Goal: Find specific page/section: Find specific page/section

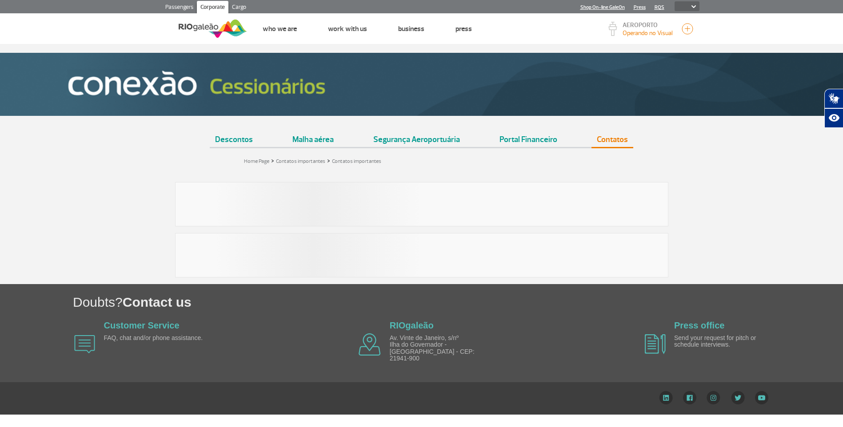
select select
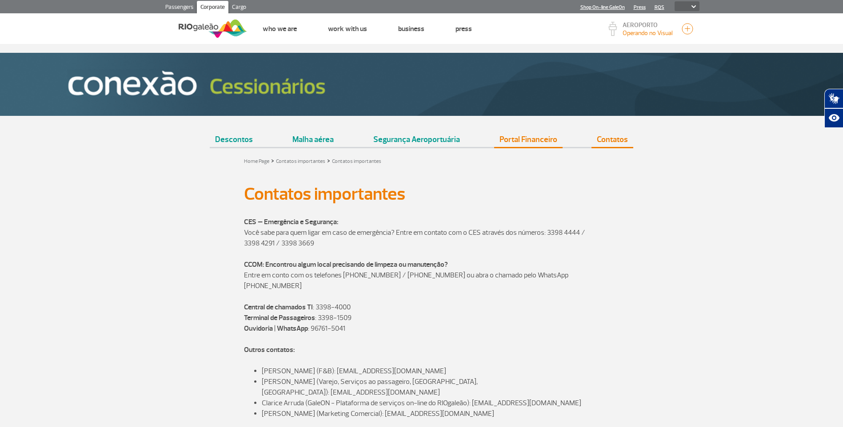
click at [540, 142] on link "Portal Financeiro" at bounding box center [528, 136] width 68 height 22
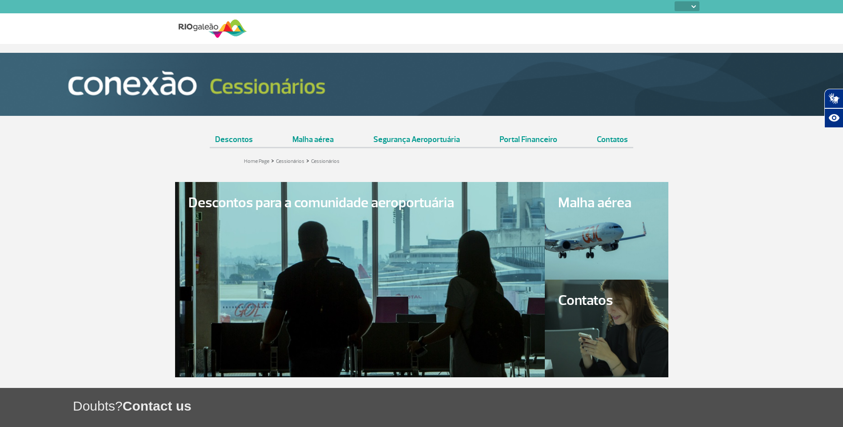
select select
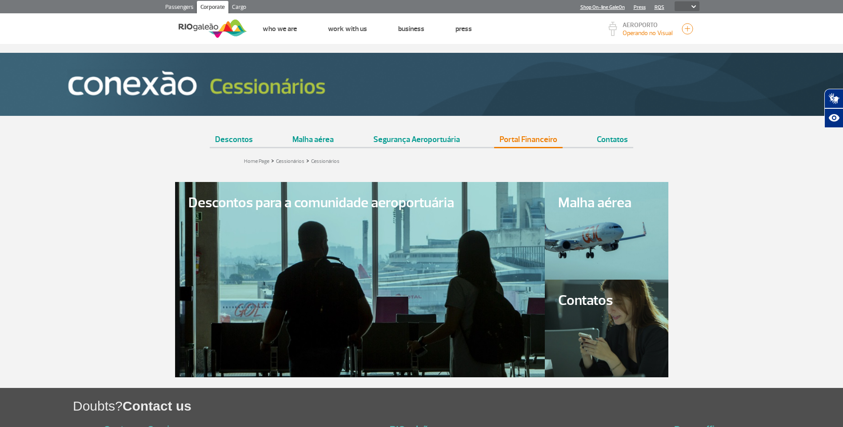
click at [540, 142] on link "Portal Financeiro" at bounding box center [528, 136] width 68 height 22
